Goal: Task Accomplishment & Management: Use online tool/utility

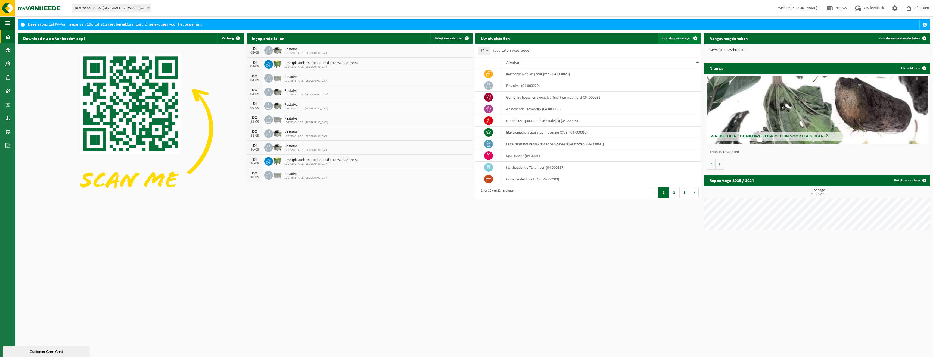
click at [680, 38] on span "Ophaling aanvragen" at bounding box center [676, 39] width 29 height 4
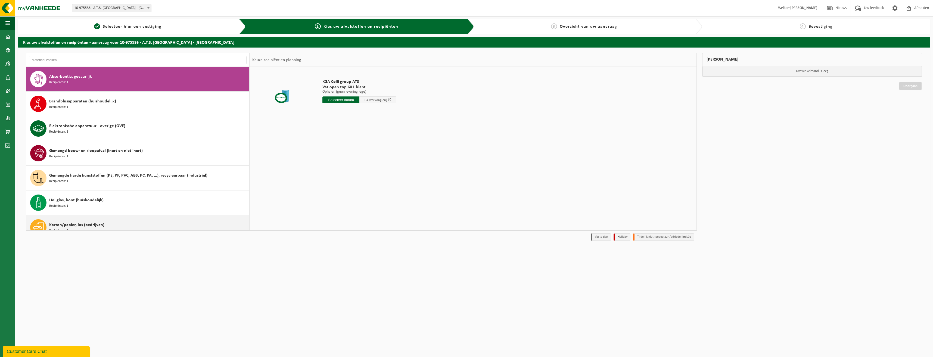
click at [118, 222] on div "Karton/papier, los (bedrijven) Recipiënten: 1" at bounding box center [148, 227] width 198 height 16
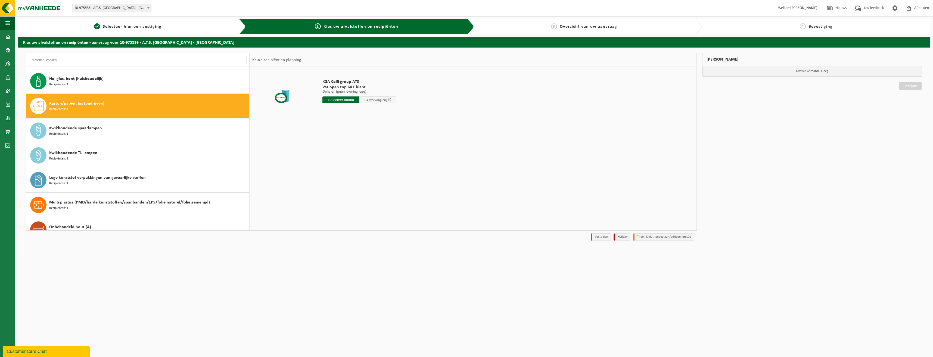
scroll to position [148, 0]
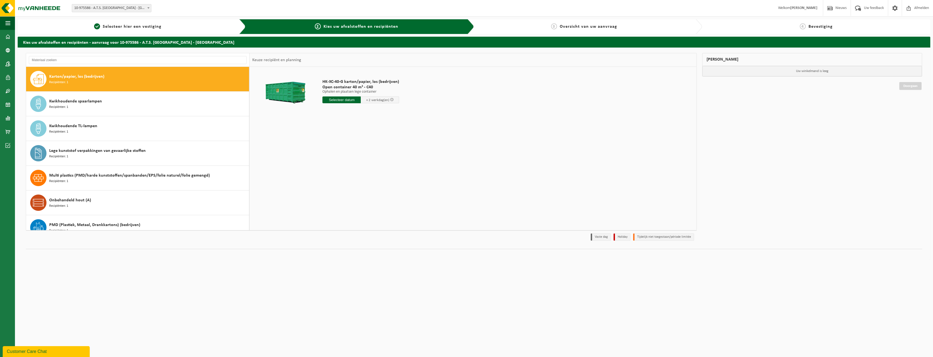
click at [350, 102] on input "text" at bounding box center [341, 99] width 38 height 7
click at [355, 130] on div "4" at bounding box center [356, 130] width 10 height 9
type input "Van 2025-09-04"
click at [338, 122] on button "In winkelmand" at bounding box center [338, 120] width 30 height 9
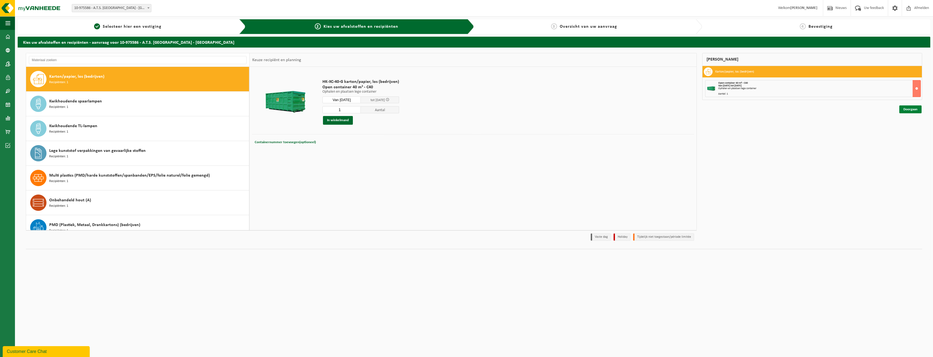
click at [911, 110] on link "Doorgaan" at bounding box center [910, 109] width 22 height 8
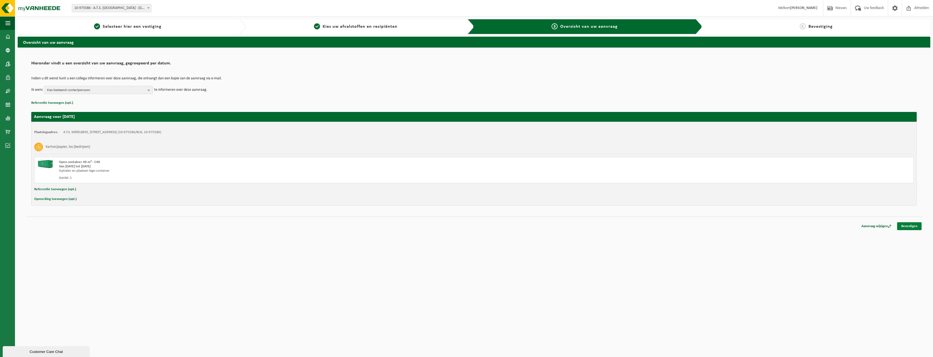
click at [910, 227] on link "Bevestigen" at bounding box center [909, 226] width 24 height 8
